Goal: Communication & Community: Answer question/provide support

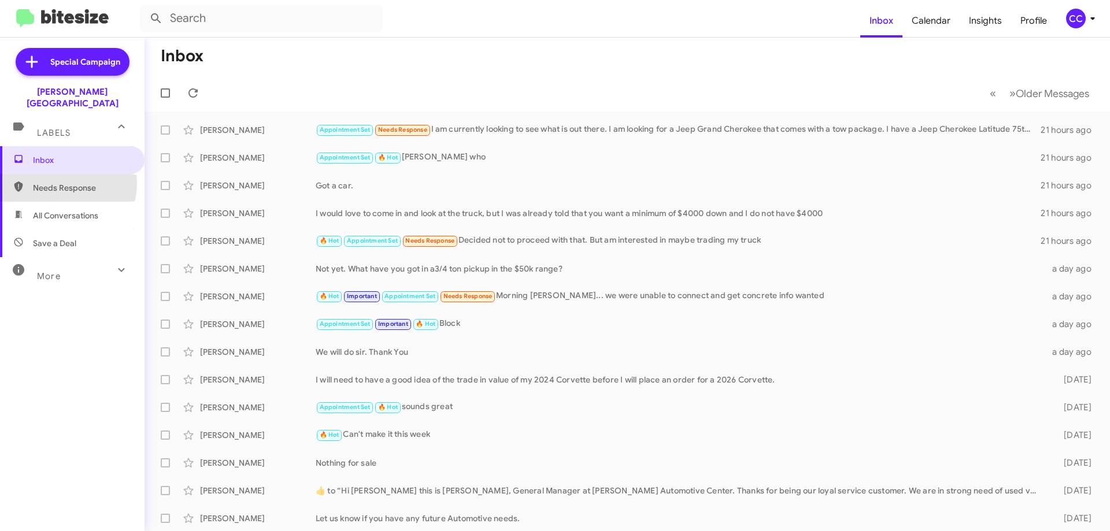
click at [61, 182] on span "Needs Response" at bounding box center [82, 188] width 98 height 12
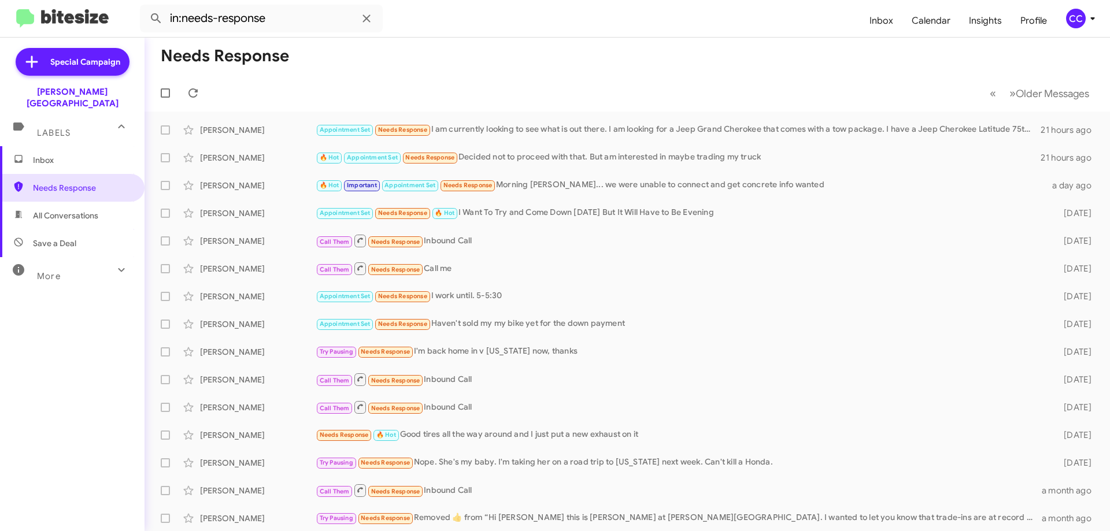
click at [68, 210] on span "All Conversations" at bounding box center [65, 216] width 65 height 12
type input "in:all-conversations"
